Goal: Information Seeking & Learning: Learn about a topic

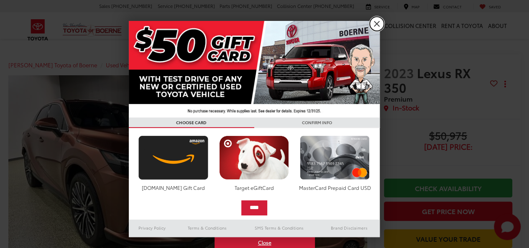
click at [379, 20] on link "X" at bounding box center [376, 24] width 14 height 14
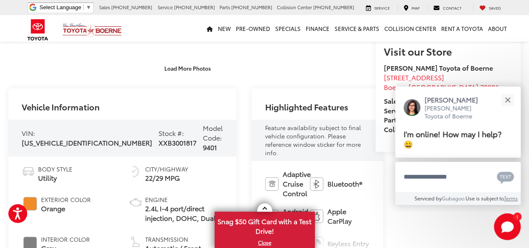
scroll to position [255, 0]
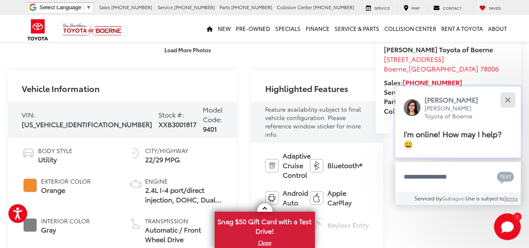
click at [509, 103] on button "Close" at bounding box center [507, 100] width 18 height 18
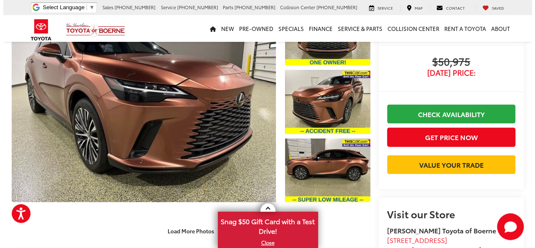
scroll to position [56, 0]
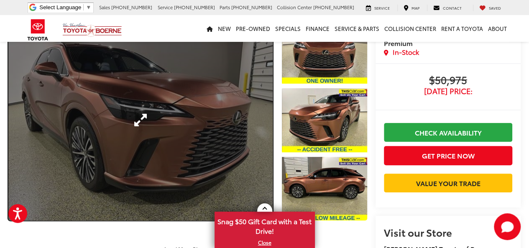
click at [165, 138] on link "Expand Photo 0" at bounding box center [140, 120] width 264 height 201
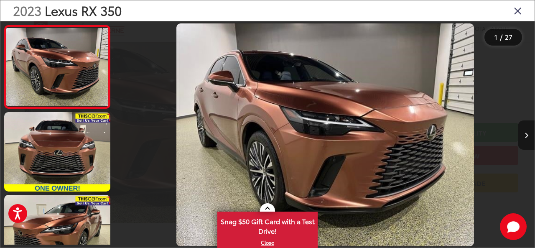
click at [525, 141] on button "Next image" at bounding box center [526, 134] width 17 height 29
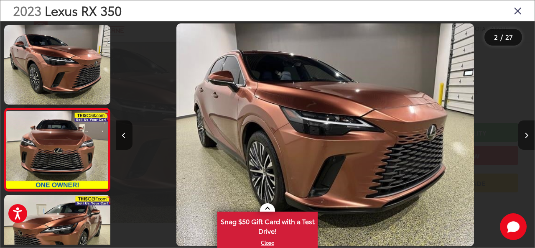
scroll to position [39, 0]
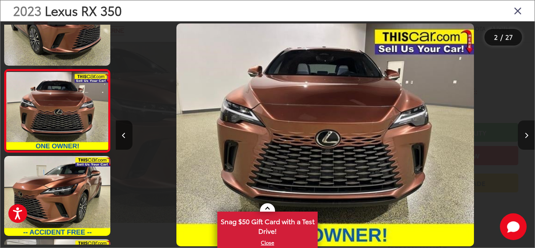
click at [525, 141] on button "Next image" at bounding box center [526, 134] width 17 height 29
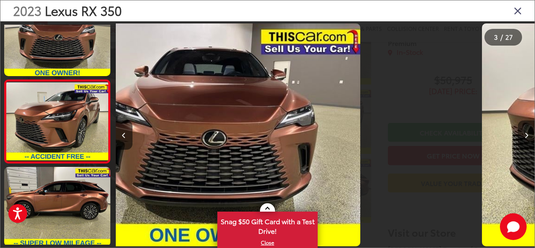
scroll to position [122, 0]
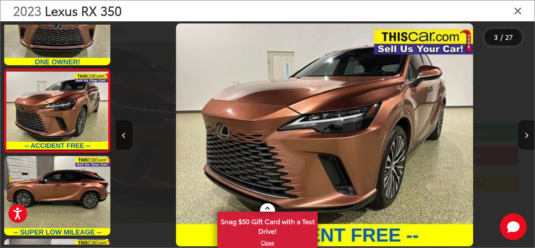
click at [525, 141] on button "Next image" at bounding box center [526, 134] width 17 height 29
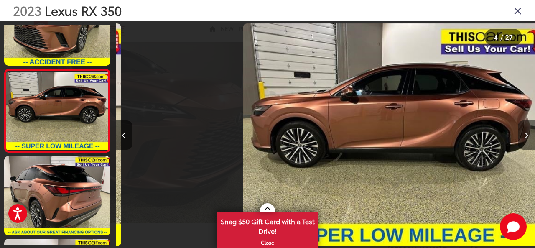
scroll to position [0, 1257]
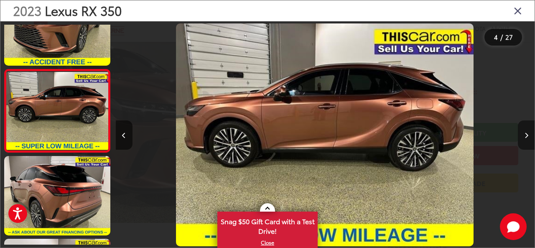
click at [525, 141] on button "Next image" at bounding box center [526, 134] width 17 height 29
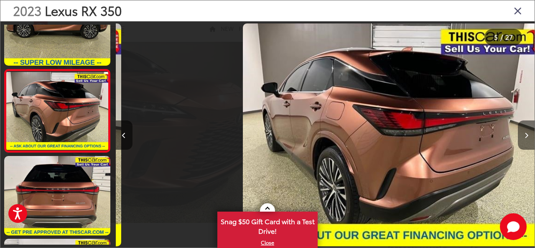
scroll to position [0, 1677]
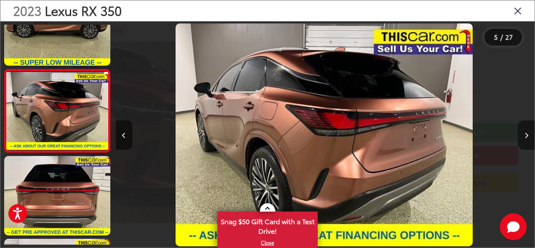
click at [525, 141] on button "Next image" at bounding box center [526, 134] width 17 height 29
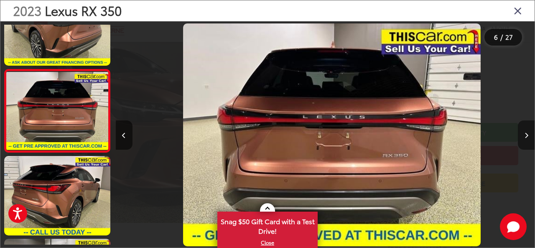
scroll to position [0, 2095]
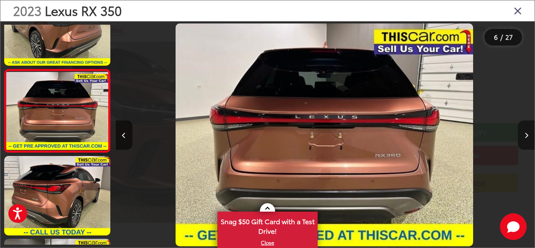
click at [525, 141] on button "Next image" at bounding box center [526, 134] width 17 height 29
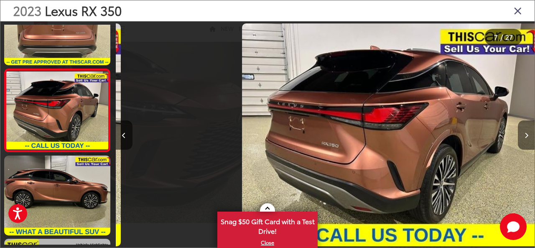
scroll to position [0, 2515]
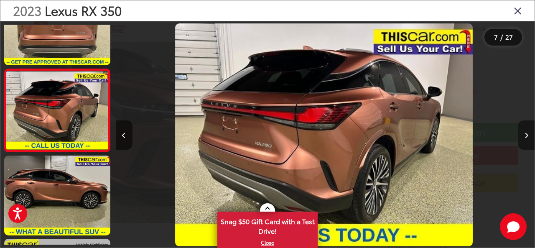
click at [525, 141] on button "Next image" at bounding box center [526, 134] width 17 height 29
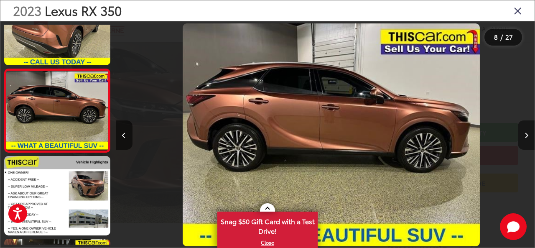
scroll to position [0, 2934]
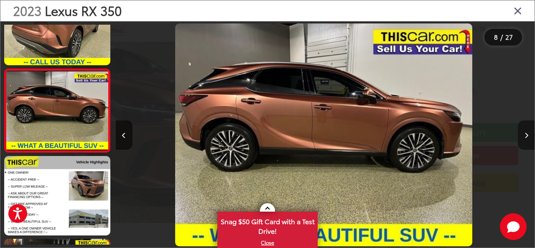
click at [525, 141] on button "Next image" at bounding box center [526, 134] width 17 height 29
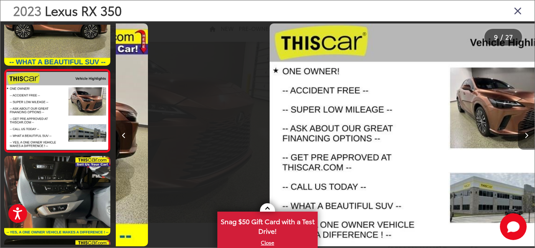
scroll to position [0, 0]
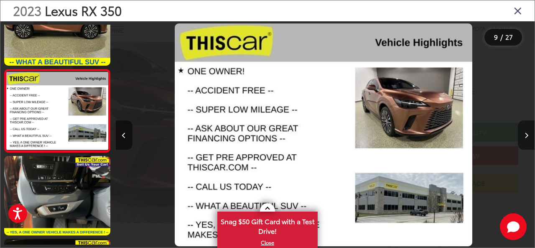
click at [525, 141] on button "Next image" at bounding box center [526, 134] width 17 height 29
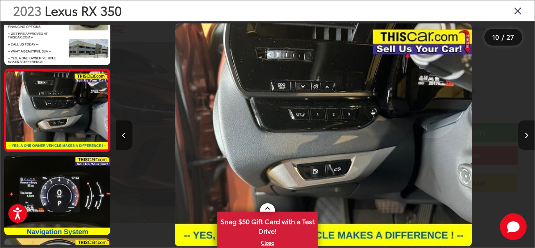
click at [525, 141] on button "Next image" at bounding box center [526, 134] width 17 height 29
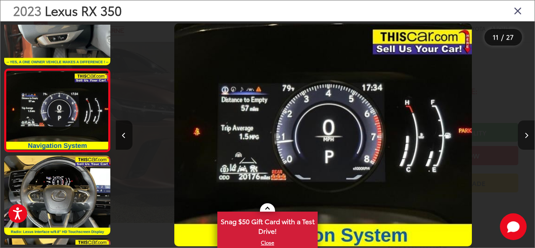
click at [525, 141] on button "Next image" at bounding box center [526, 134] width 17 height 29
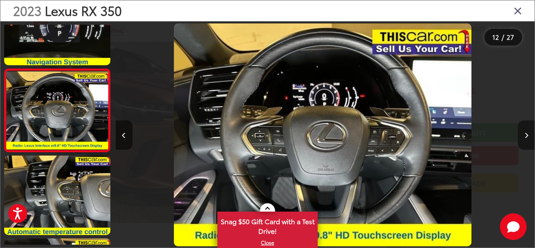
click at [525, 141] on button "Next image" at bounding box center [526, 134] width 17 height 29
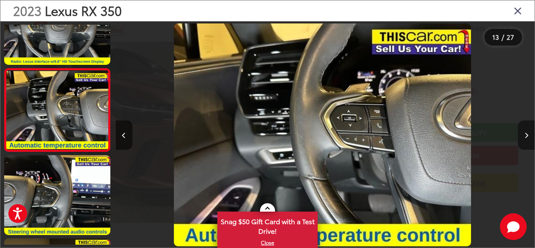
click at [525, 141] on button "Next image" at bounding box center [526, 134] width 17 height 29
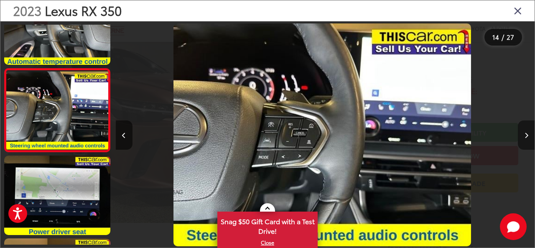
click at [525, 141] on button "Next image" at bounding box center [526, 134] width 17 height 29
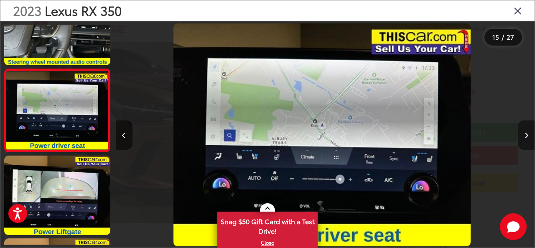
click at [525, 141] on button "Next image" at bounding box center [526, 134] width 17 height 29
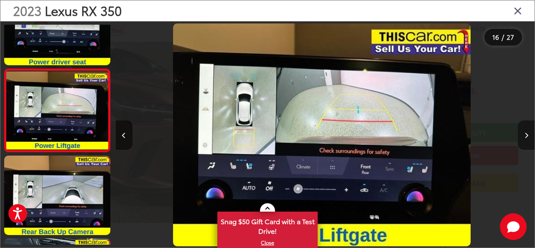
click at [525, 141] on button "Next image" at bounding box center [526, 134] width 17 height 29
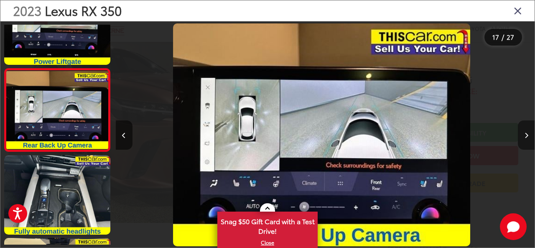
click at [525, 141] on button "Next image" at bounding box center [526, 134] width 17 height 29
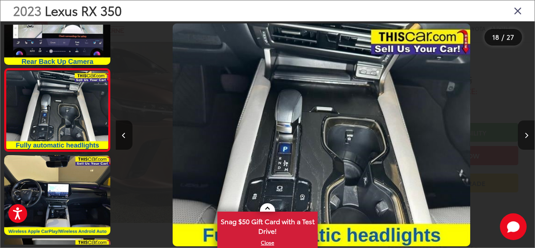
click at [525, 141] on button "Next image" at bounding box center [526, 134] width 17 height 29
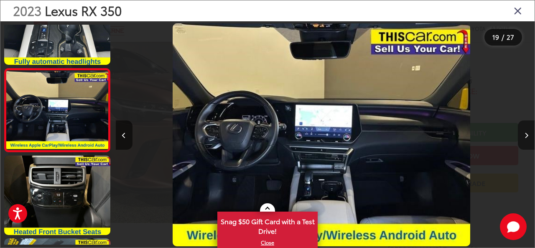
click at [525, 141] on button "Next image" at bounding box center [526, 134] width 17 height 29
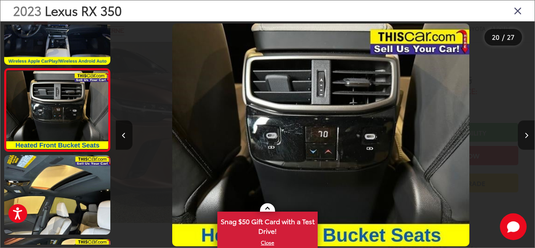
click at [525, 141] on button "Next image" at bounding box center [526, 134] width 17 height 29
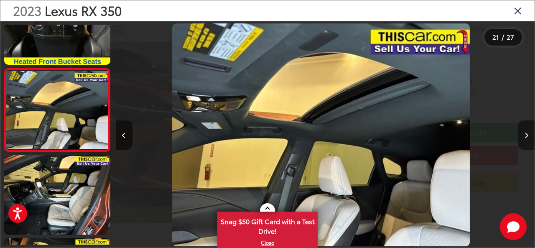
click at [525, 141] on button "Next image" at bounding box center [526, 134] width 17 height 29
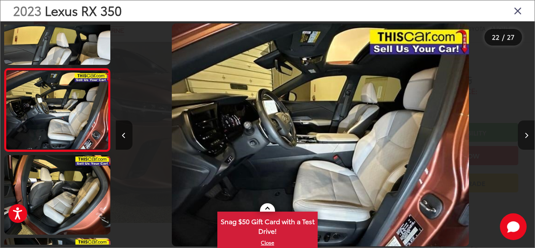
click at [525, 141] on button "Next image" at bounding box center [526, 134] width 17 height 29
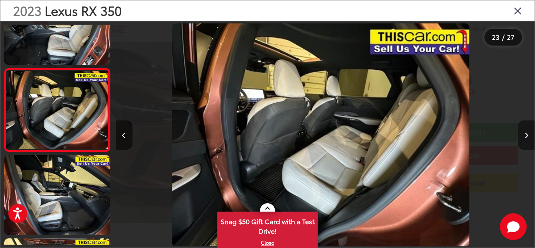
click at [525, 141] on button "Next image" at bounding box center [526, 134] width 17 height 29
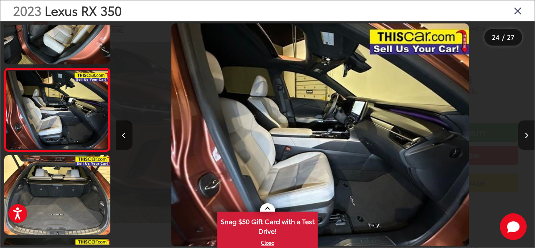
click at [525, 141] on button "Next image" at bounding box center [526, 134] width 17 height 29
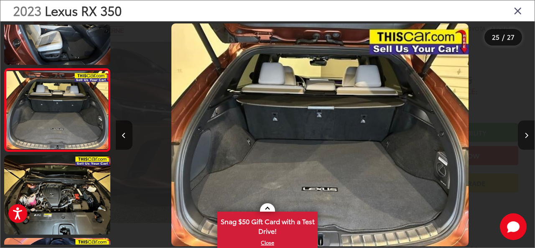
click at [525, 141] on button "Next image" at bounding box center [526, 134] width 17 height 29
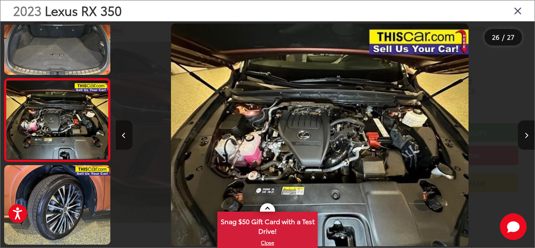
click at [123, 132] on icon "Previous image" at bounding box center [124, 135] width 4 height 6
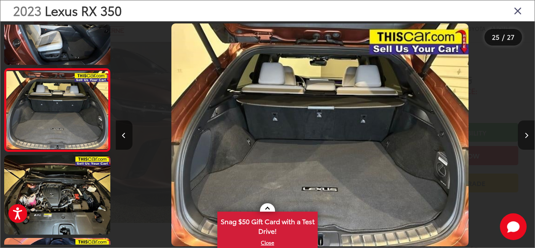
click at [524, 129] on button "Next image" at bounding box center [526, 134] width 17 height 29
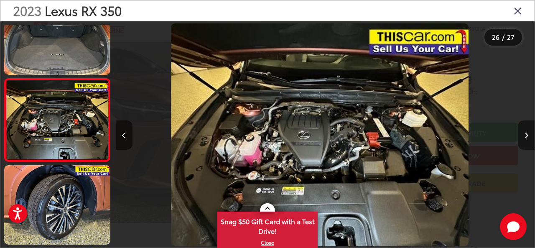
click at [524, 129] on button "Next image" at bounding box center [526, 134] width 17 height 29
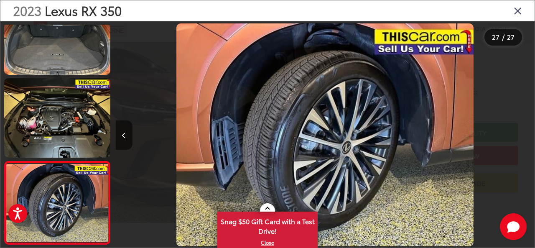
click at [524, 129] on div at bounding box center [482, 134] width 105 height 227
click at [523, 13] on div "2023 Lexus RX 350" at bounding box center [267, 10] width 534 height 21
click at [522, 12] on icon "Close gallery" at bounding box center [518, 10] width 8 height 11
